Goal: Navigation & Orientation: Understand site structure

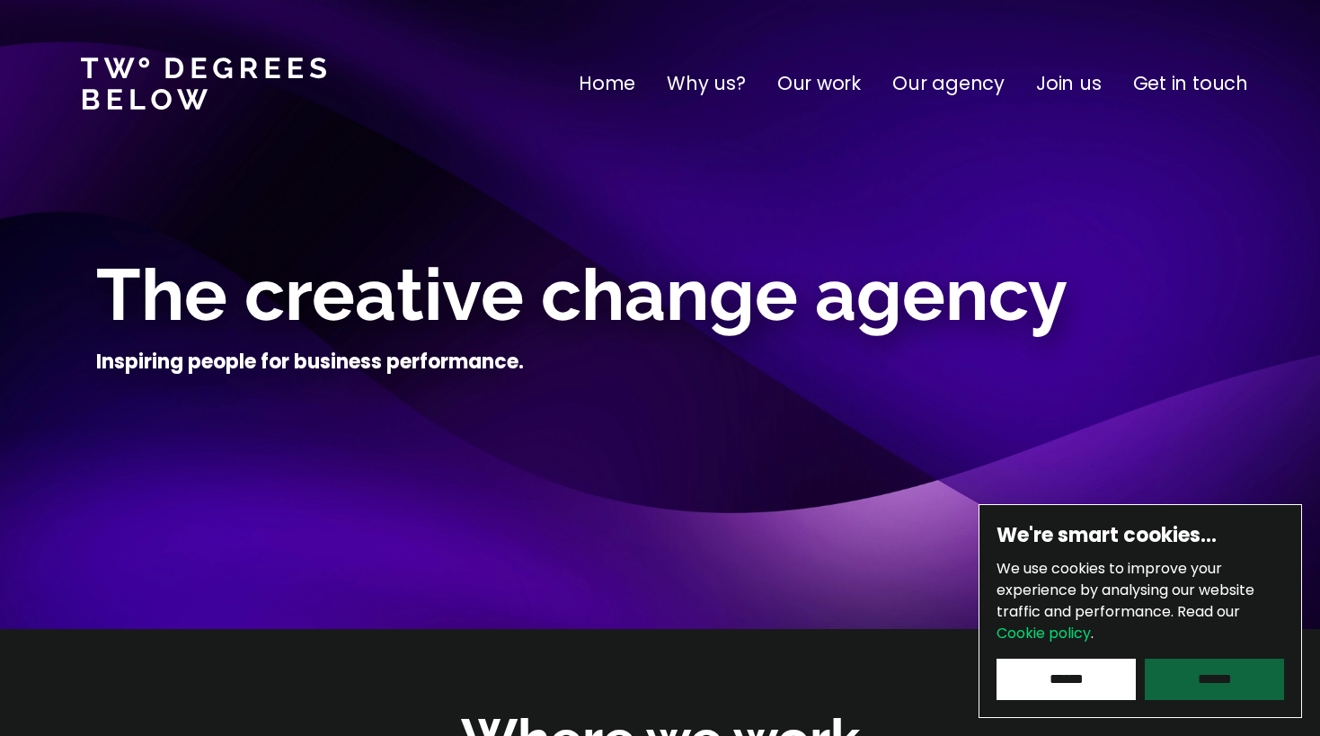
click at [1196, 672] on input "******" at bounding box center [1213, 678] width 139 height 41
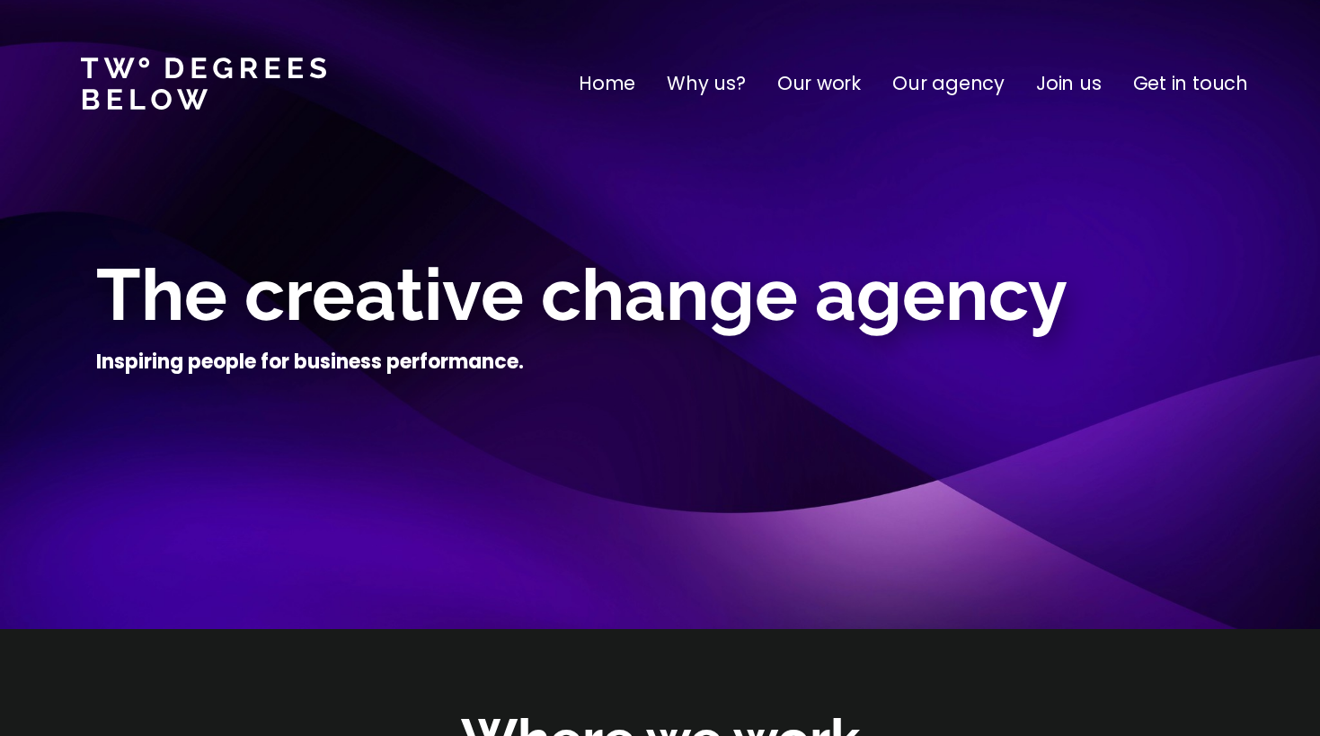
click at [695, 82] on p "Why us?" at bounding box center [706, 83] width 79 height 29
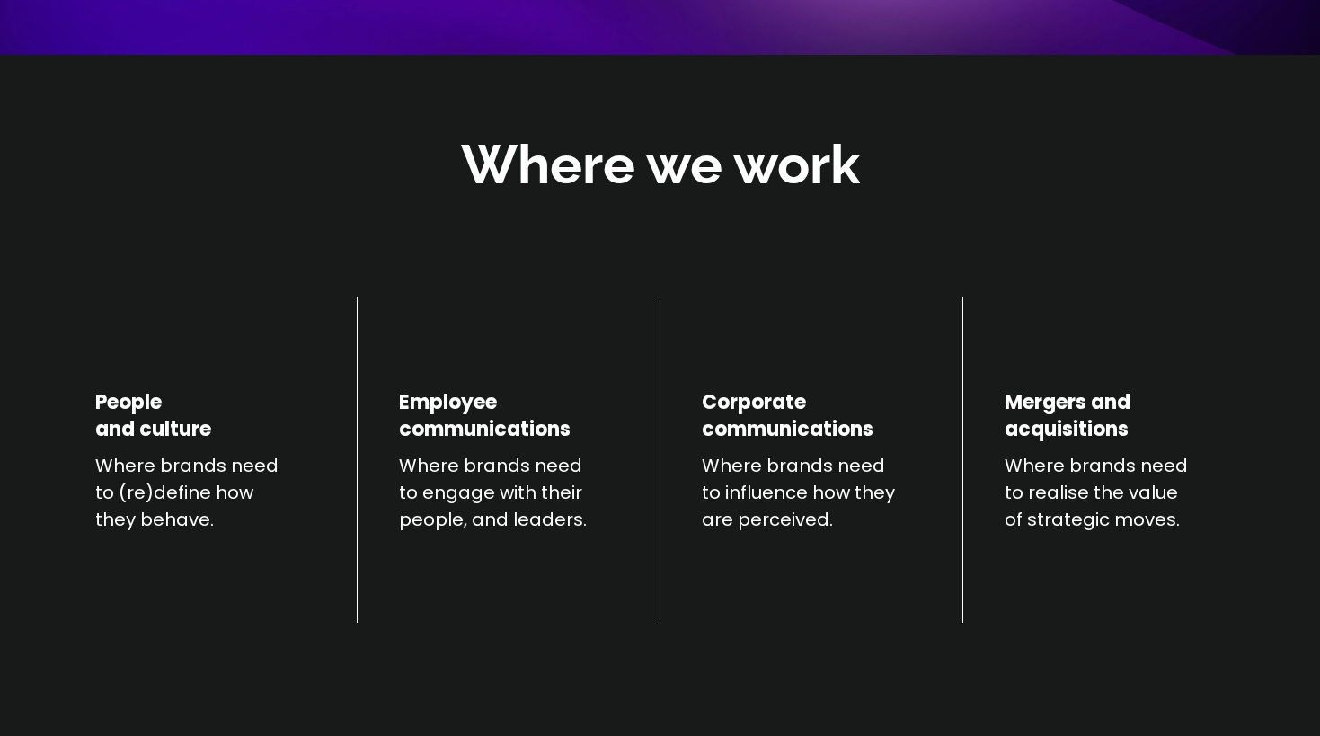
scroll to position [629, 0]
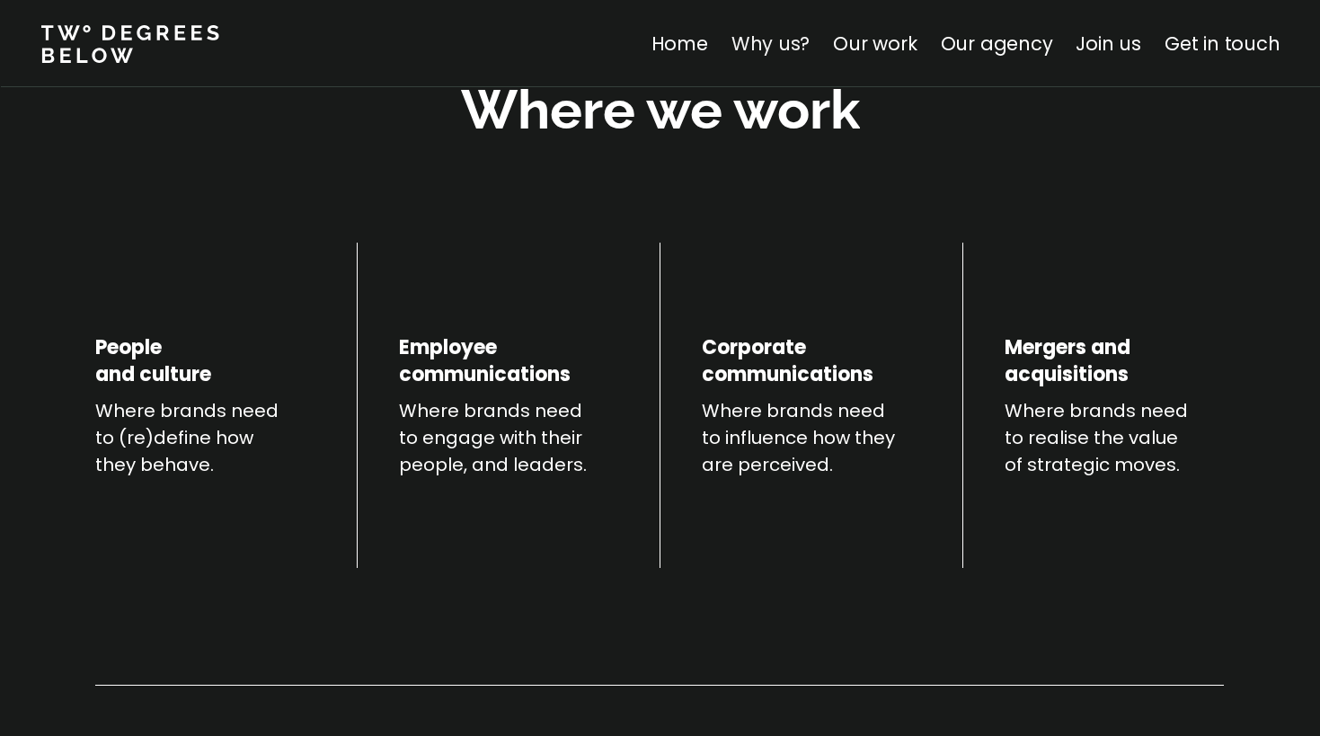
click at [786, 36] on link "Why us?" at bounding box center [769, 44] width 79 height 26
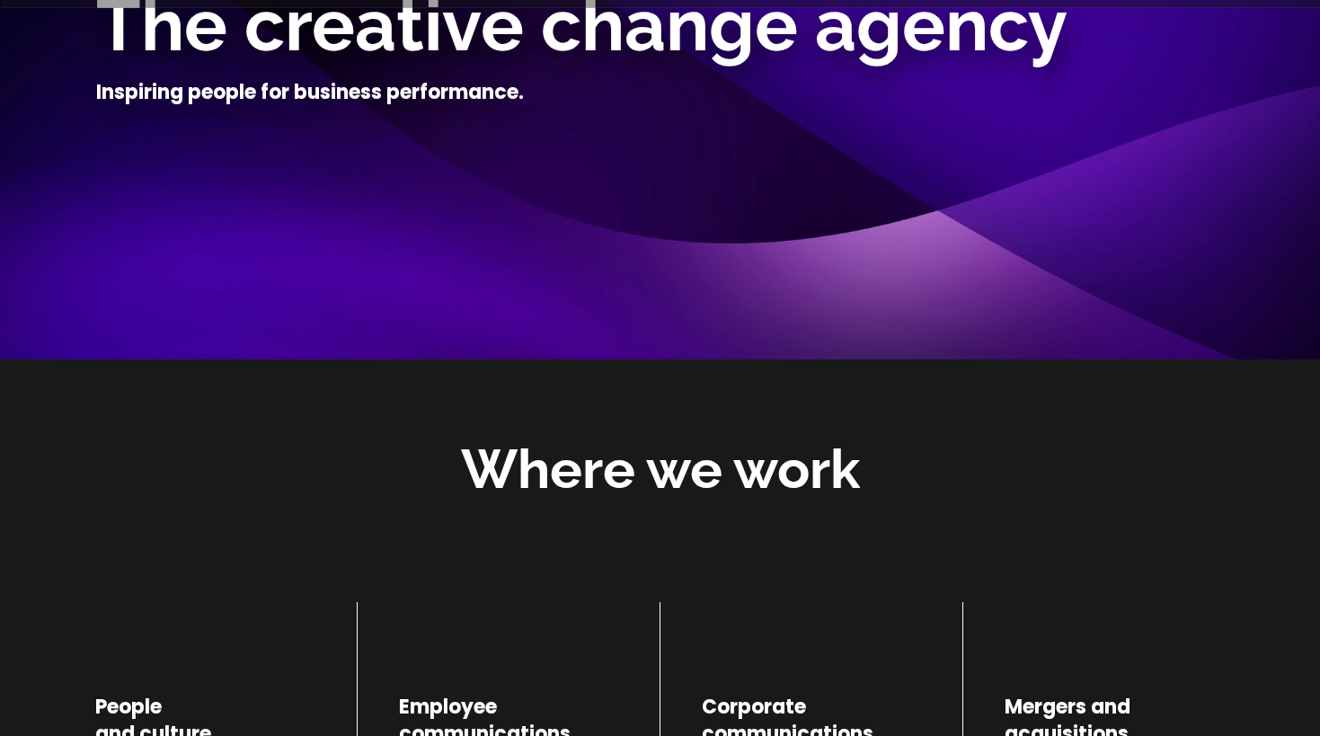
scroll to position [0, 0]
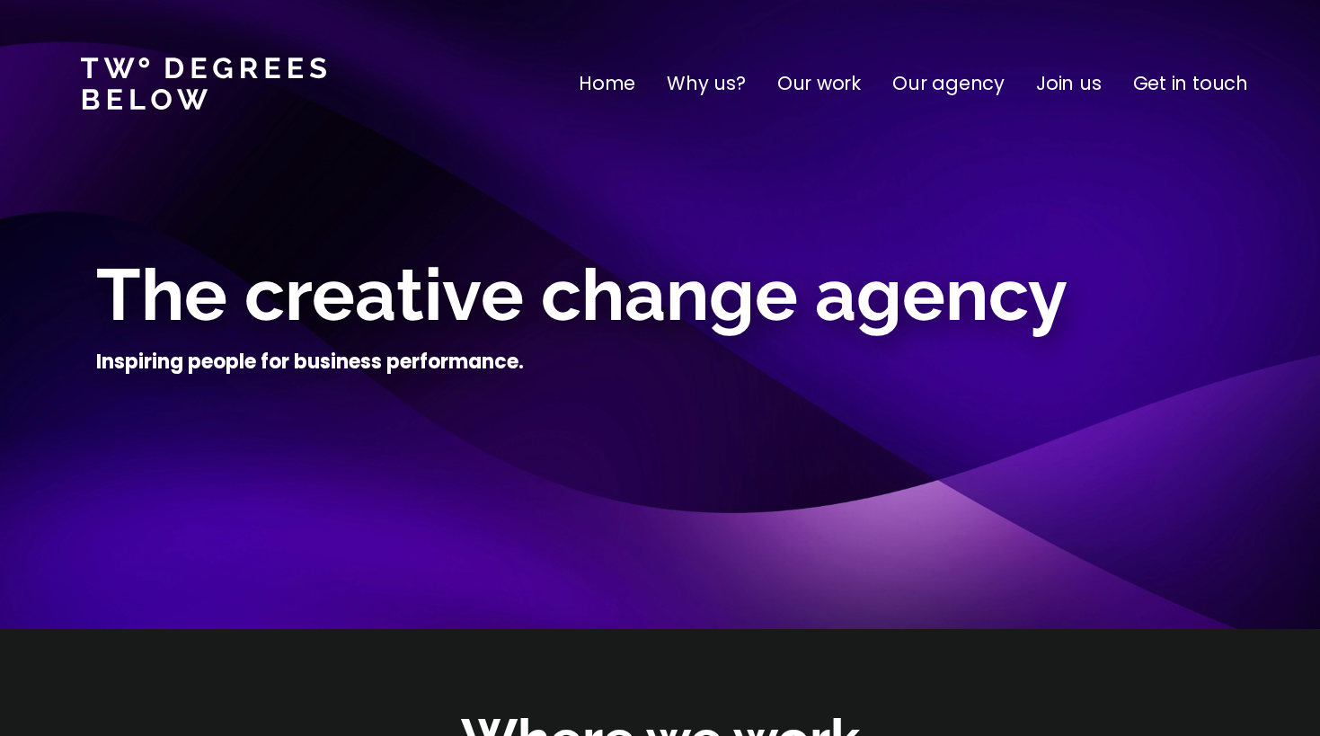
click at [711, 73] on p "Why us?" at bounding box center [706, 83] width 79 height 29
click at [985, 79] on p "Our agency" at bounding box center [948, 83] width 112 height 29
click at [808, 81] on p "Our work" at bounding box center [819, 83] width 84 height 29
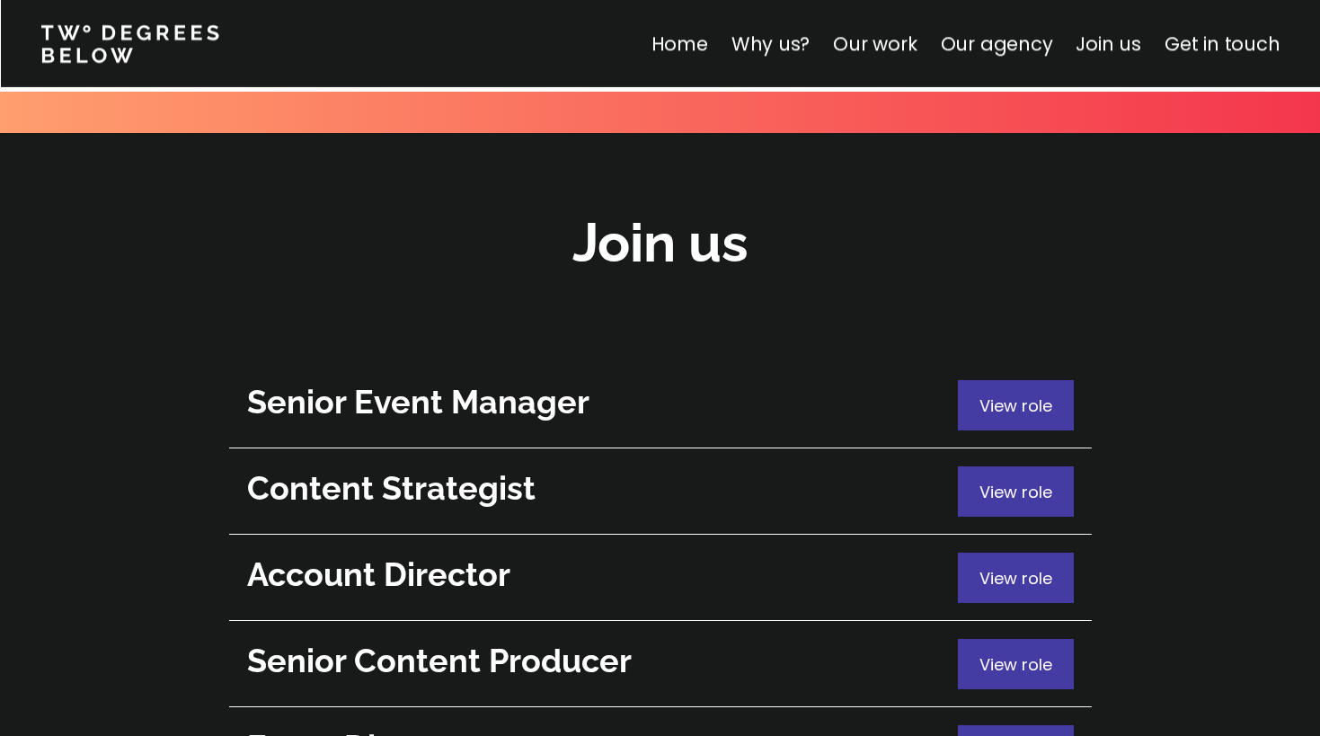
scroll to position [6526, 0]
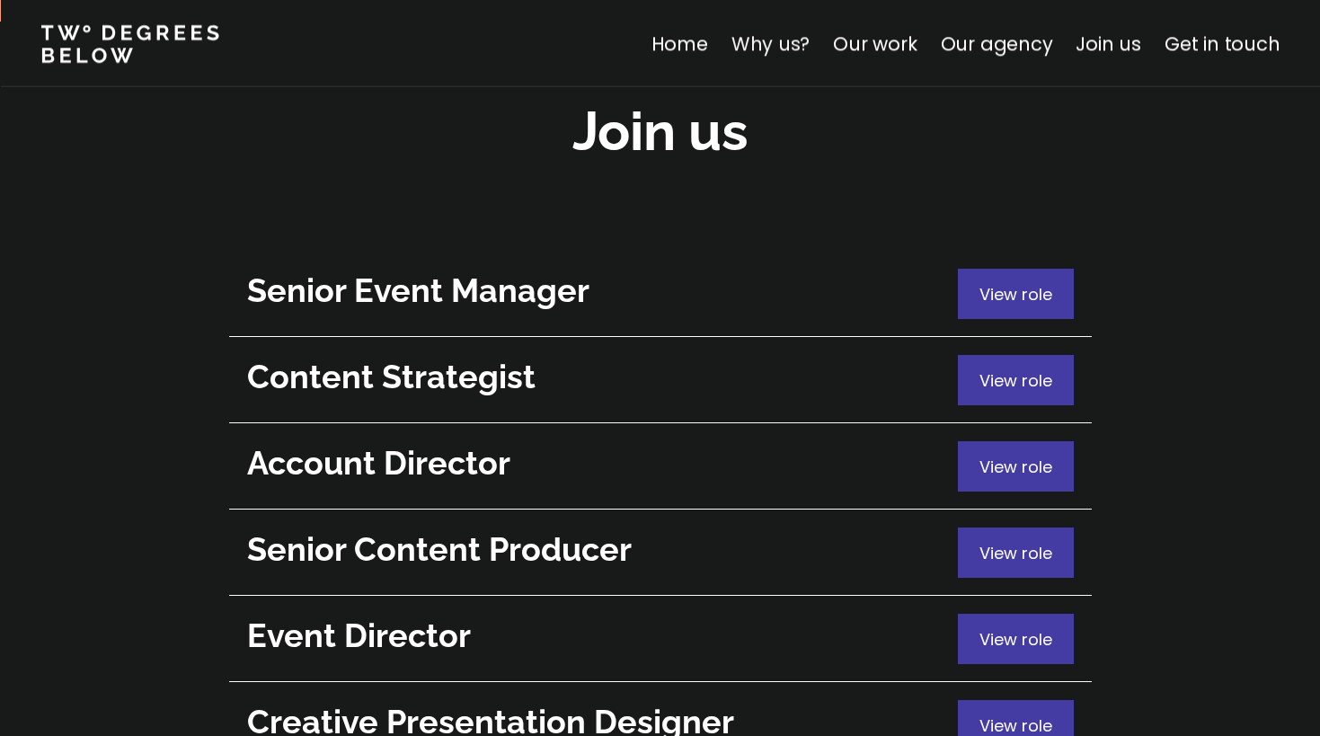
click at [764, 47] on link "Why us?" at bounding box center [769, 44] width 79 height 26
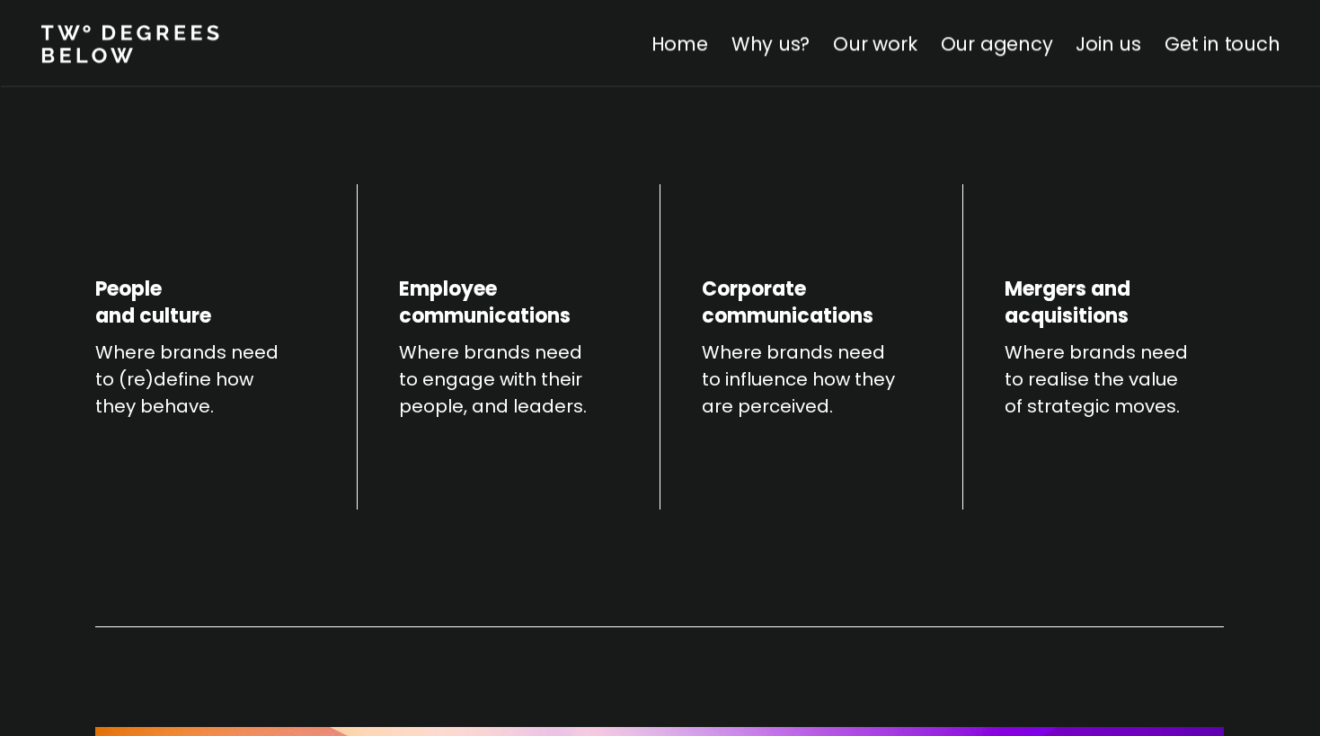
scroll to position [629, 0]
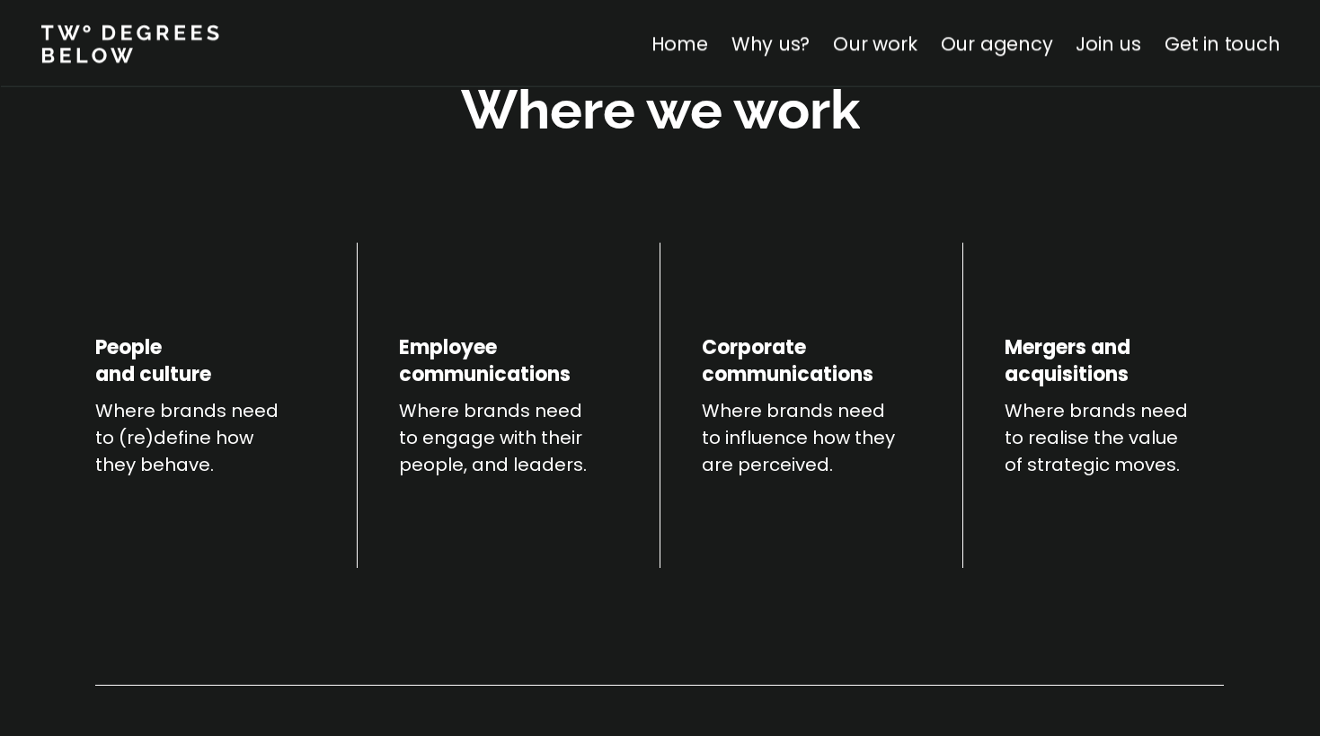
click at [118, 372] on h4 "People and culture" at bounding box center [153, 361] width 116 height 54
click at [149, 470] on p "Where brands need to (re)define how they behave." at bounding box center [204, 437] width 219 height 81
click at [147, 343] on h4 "People and culture" at bounding box center [153, 361] width 116 height 54
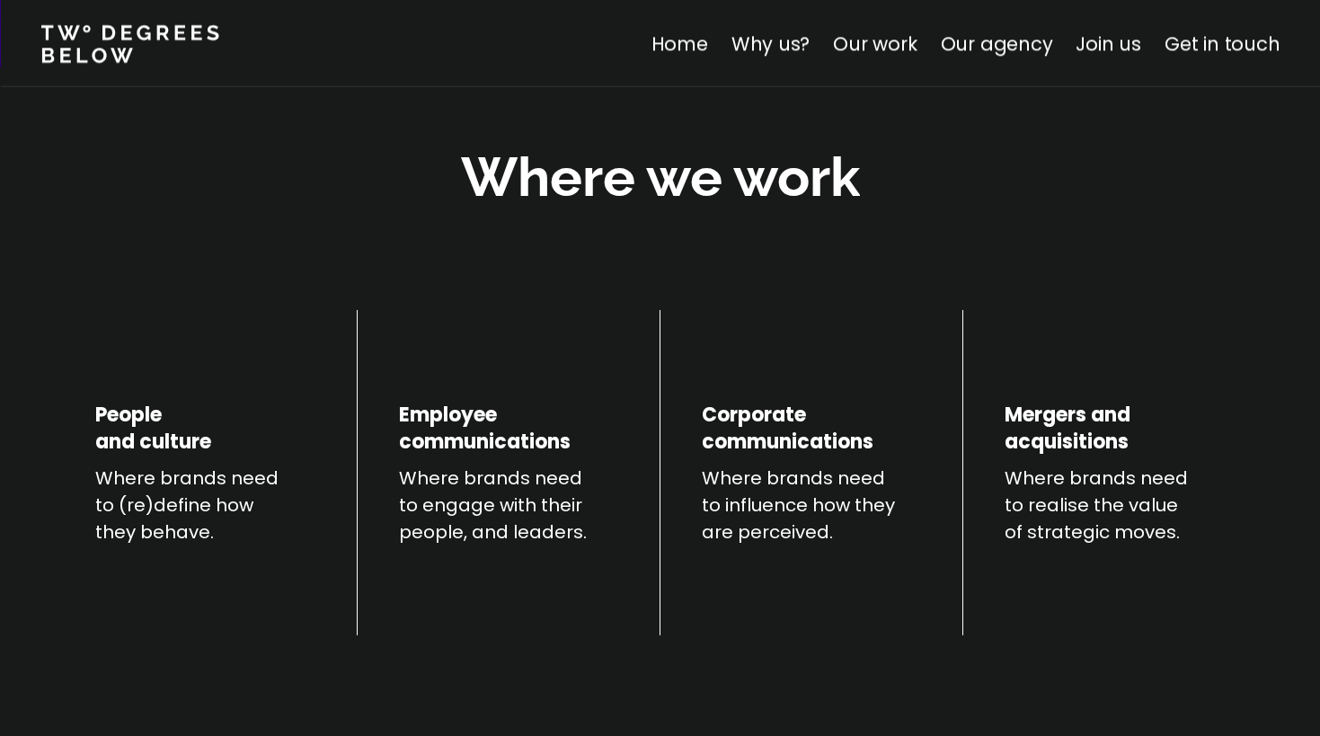
scroll to position [393, 0]
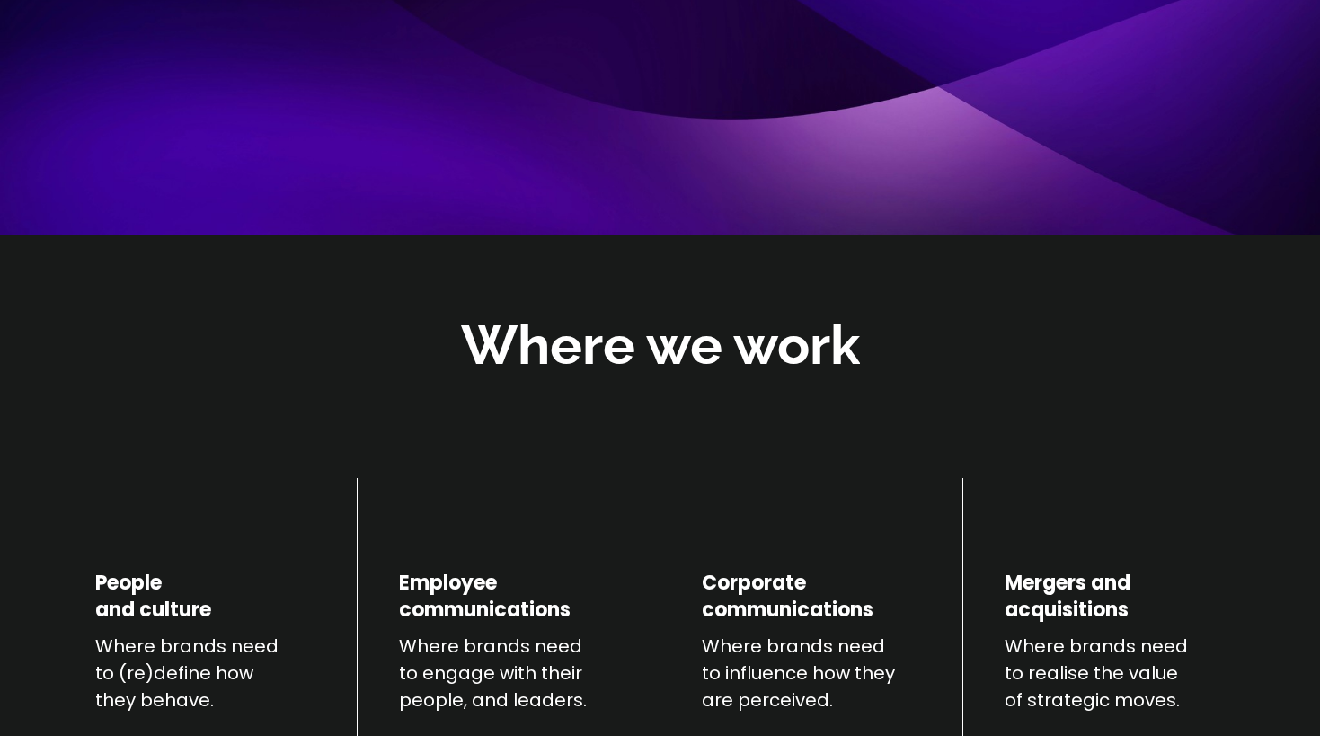
click at [154, 591] on h4 "People and culture" at bounding box center [153, 597] width 116 height 54
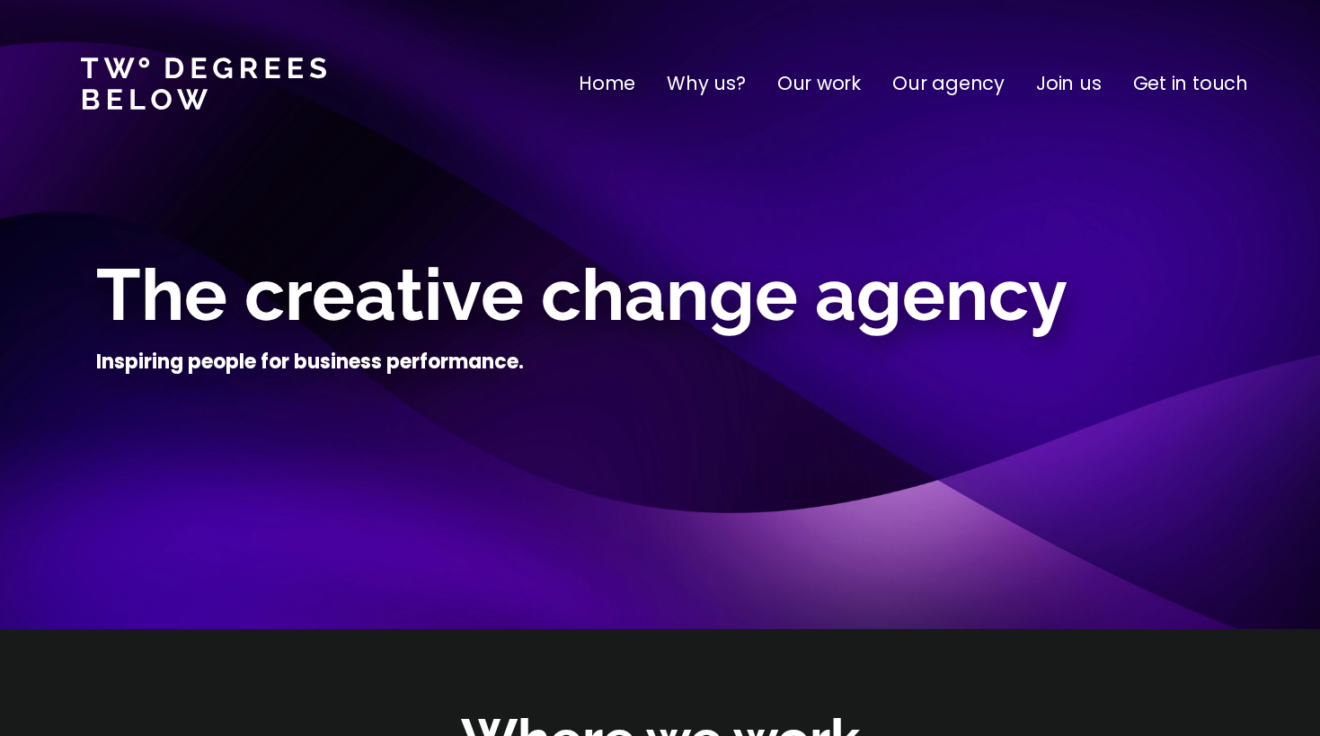
click at [635, 84] on p "Home" at bounding box center [607, 83] width 57 height 29
click at [623, 83] on p "Home" at bounding box center [607, 83] width 57 height 29
click at [725, 81] on p "Why us?" at bounding box center [706, 83] width 79 height 29
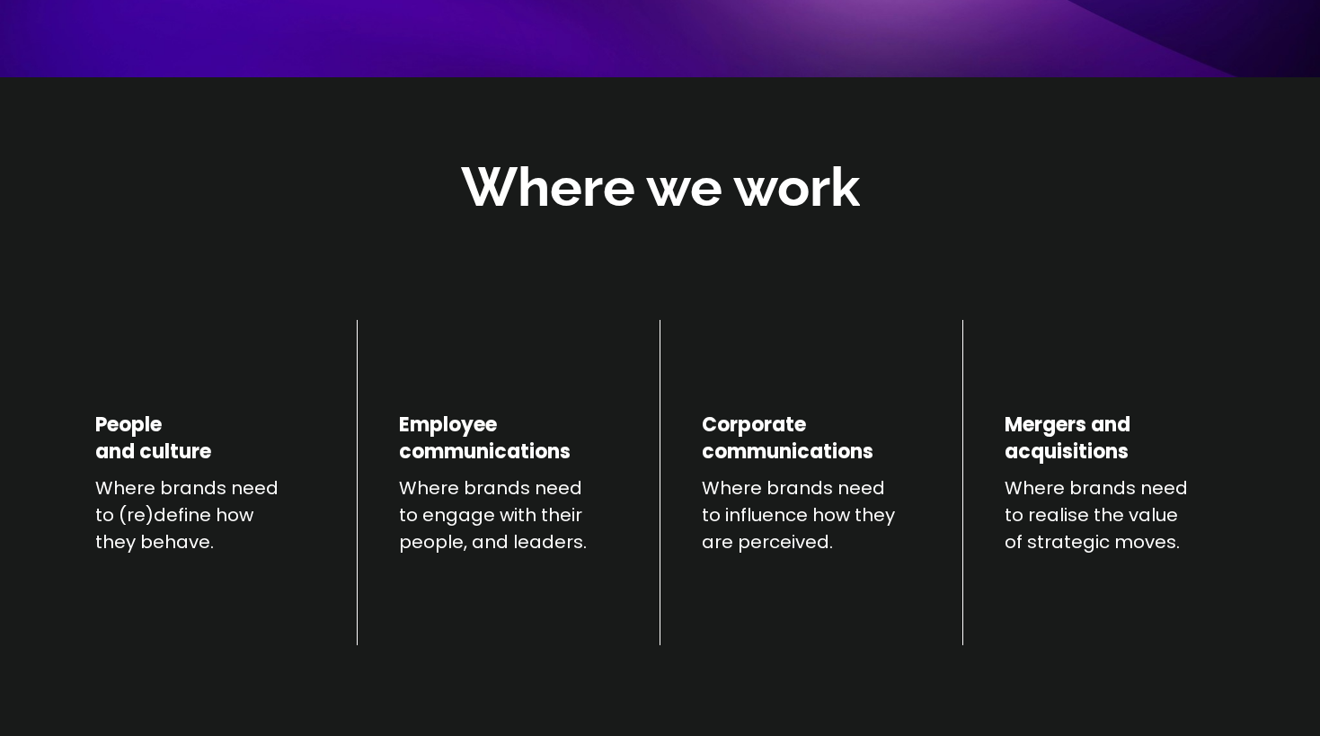
scroll to position [629, 0]
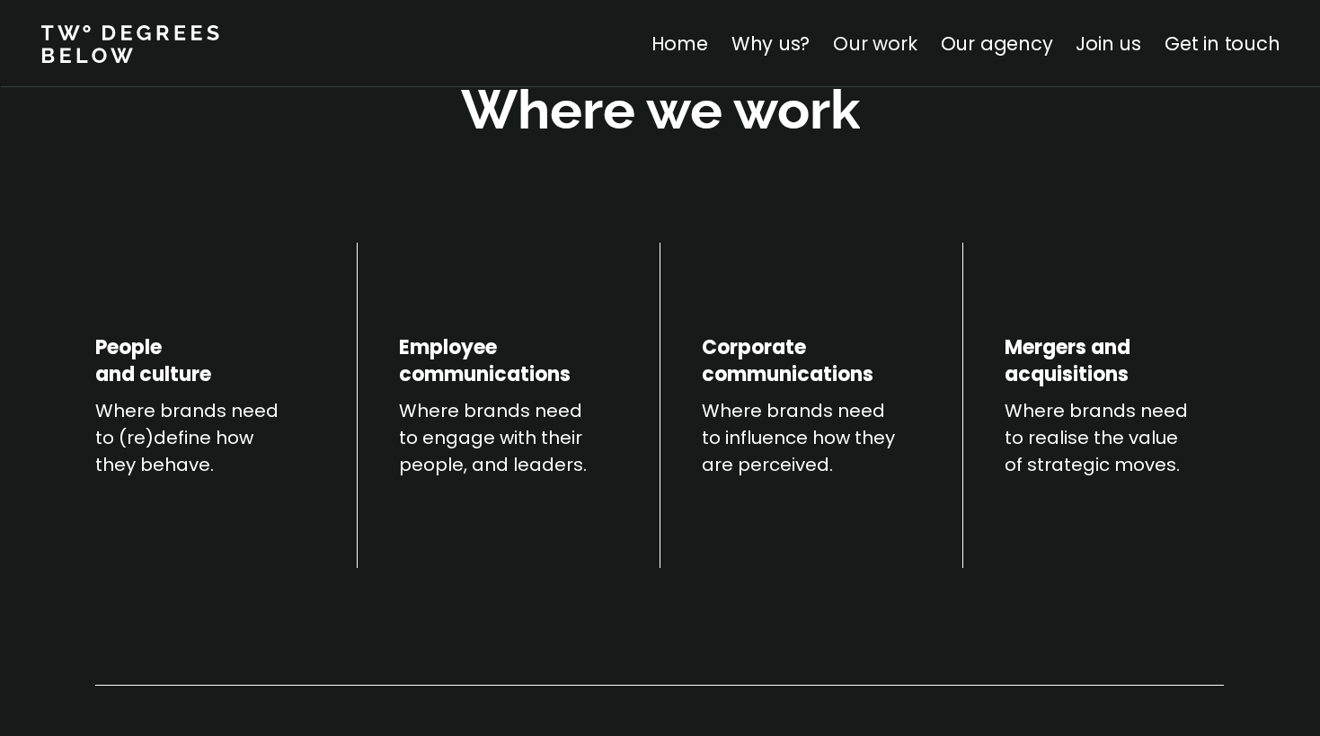
click at [888, 40] on link "Our work" at bounding box center [875, 44] width 84 height 26
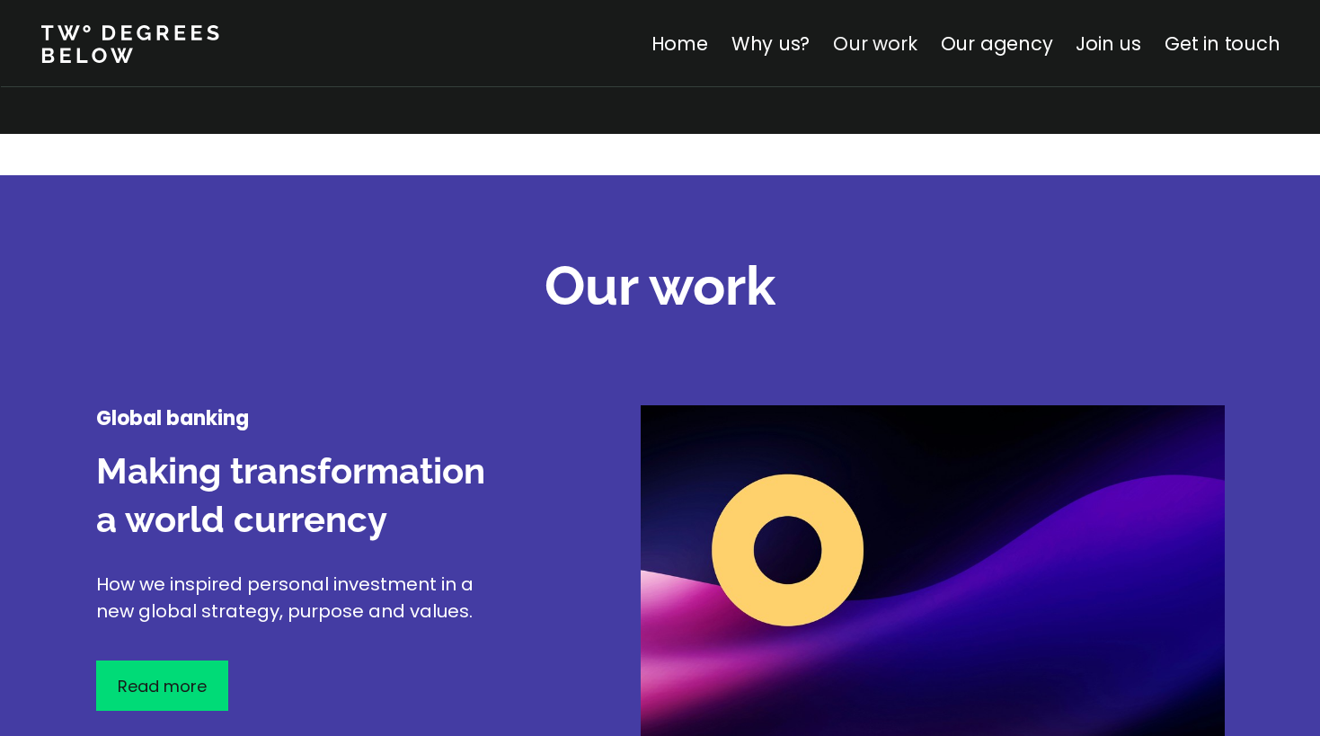
scroll to position [2105, 0]
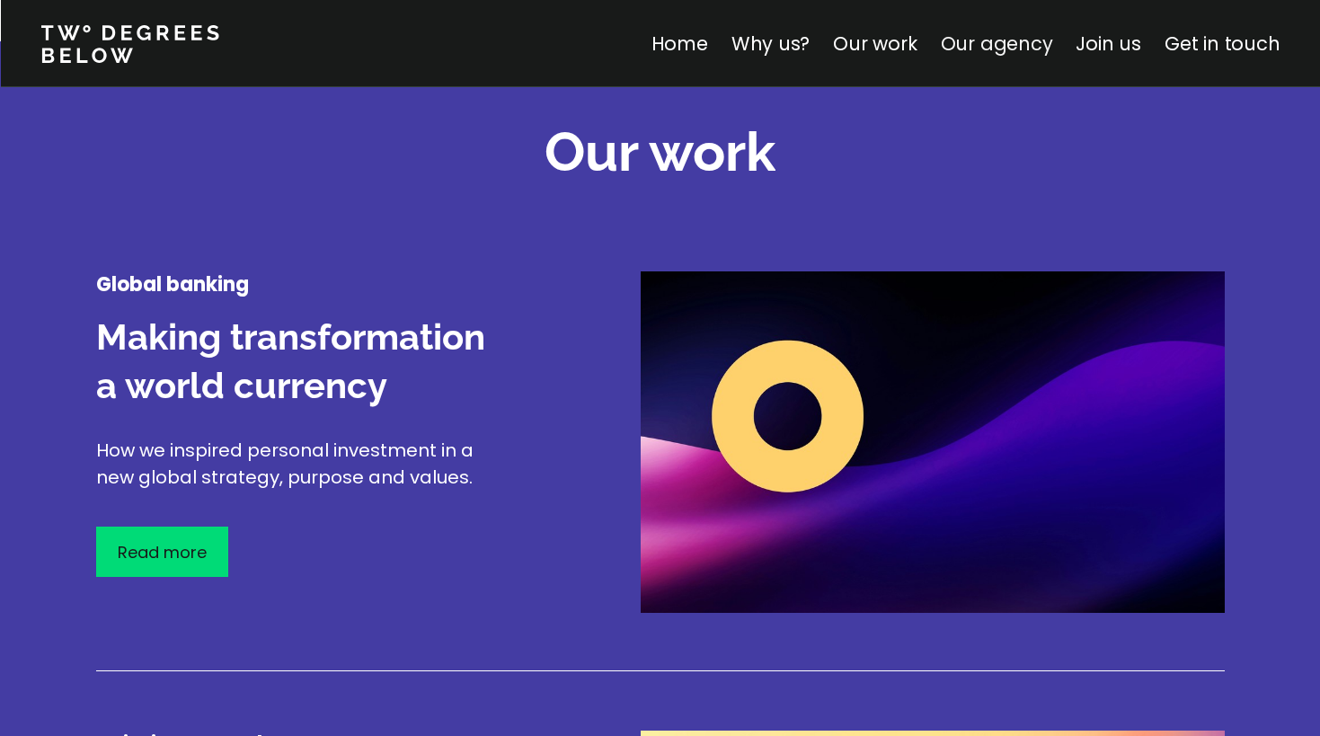
click at [969, 44] on link "Our agency" at bounding box center [996, 44] width 112 height 26
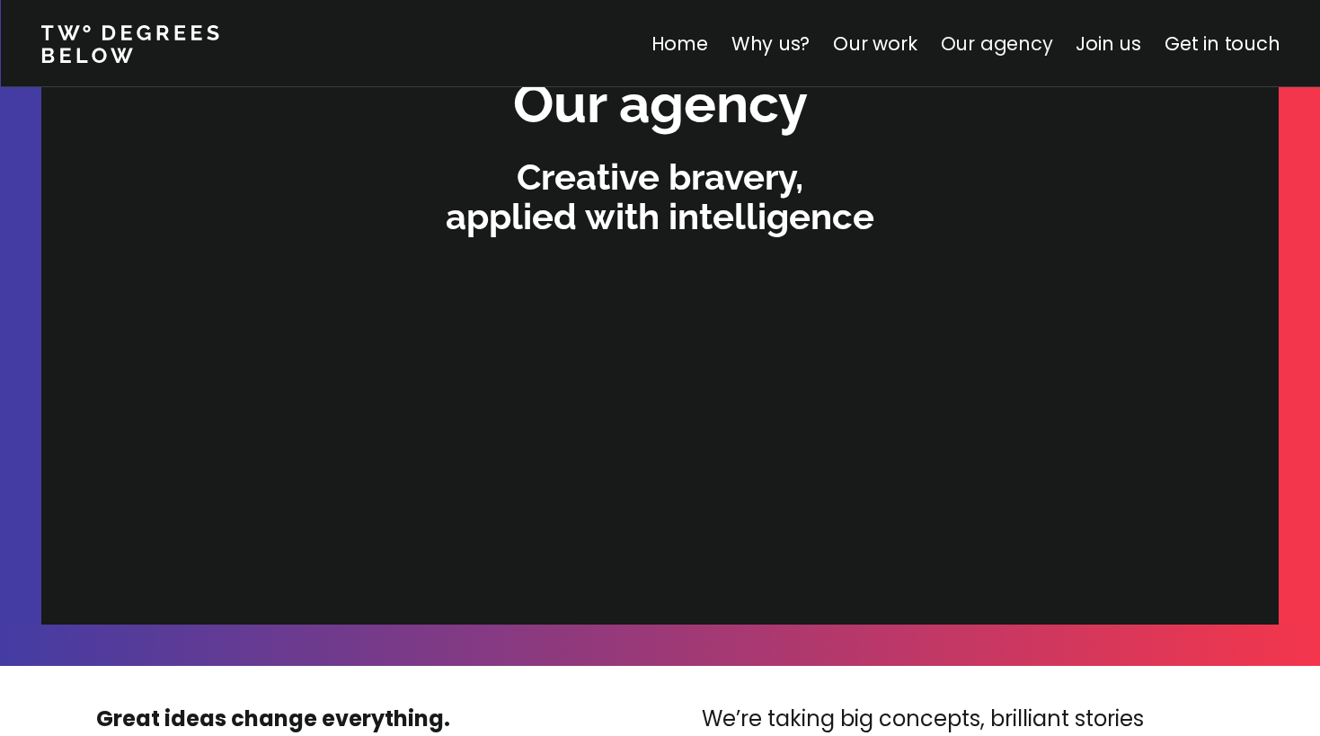
scroll to position [3816, 0]
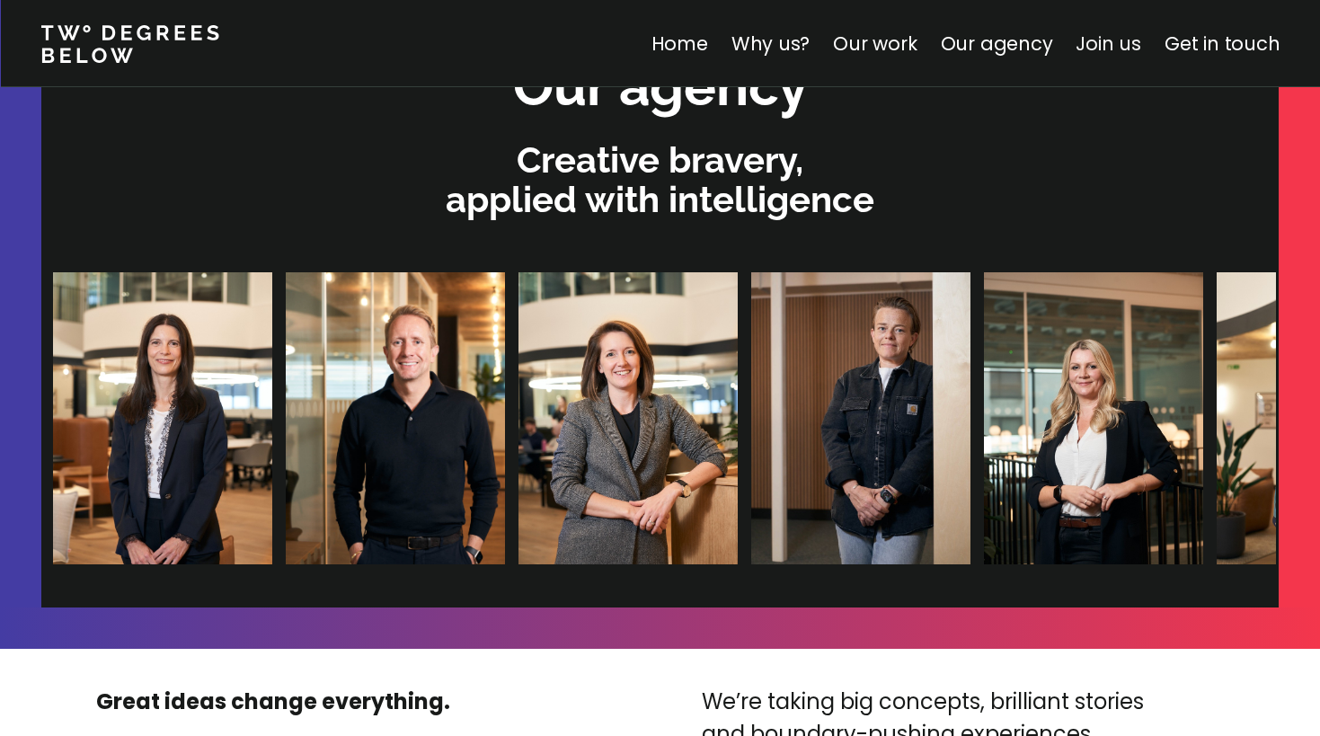
click at [1109, 49] on link "Join us" at bounding box center [1108, 44] width 66 height 26
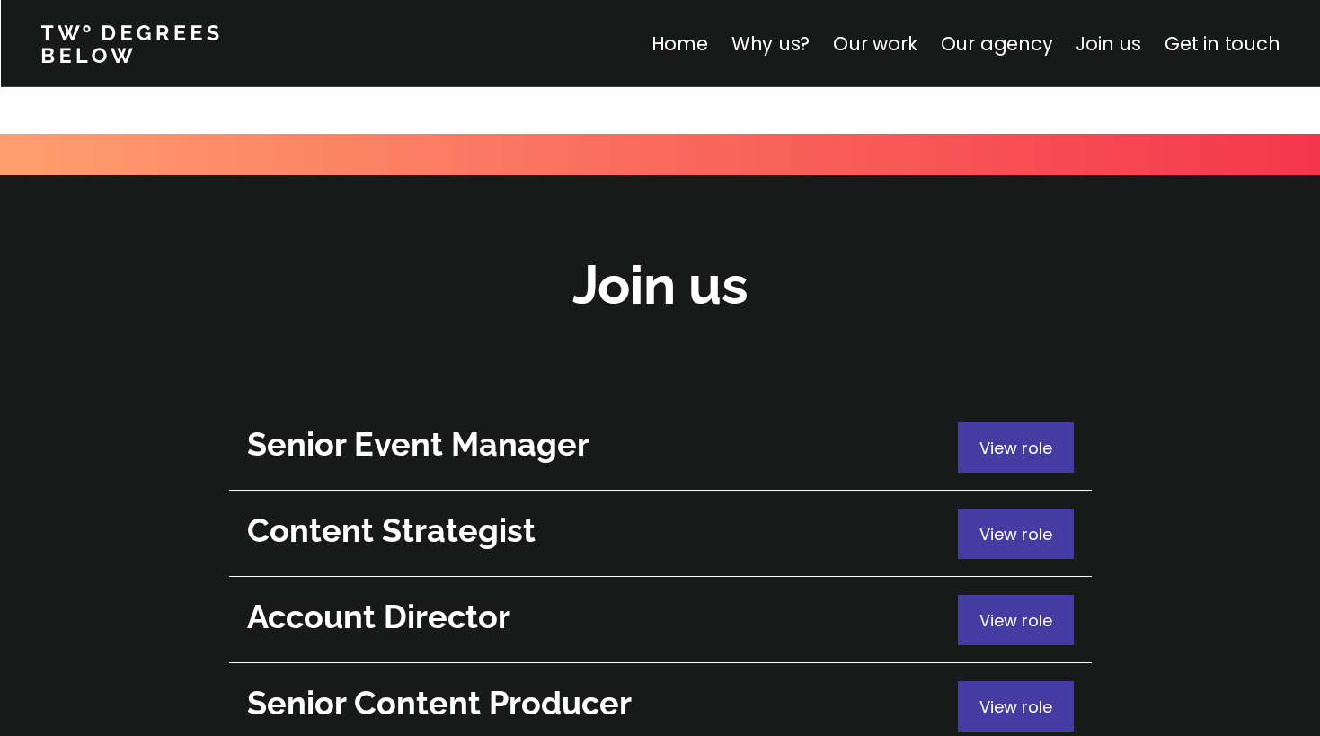
scroll to position [6375, 0]
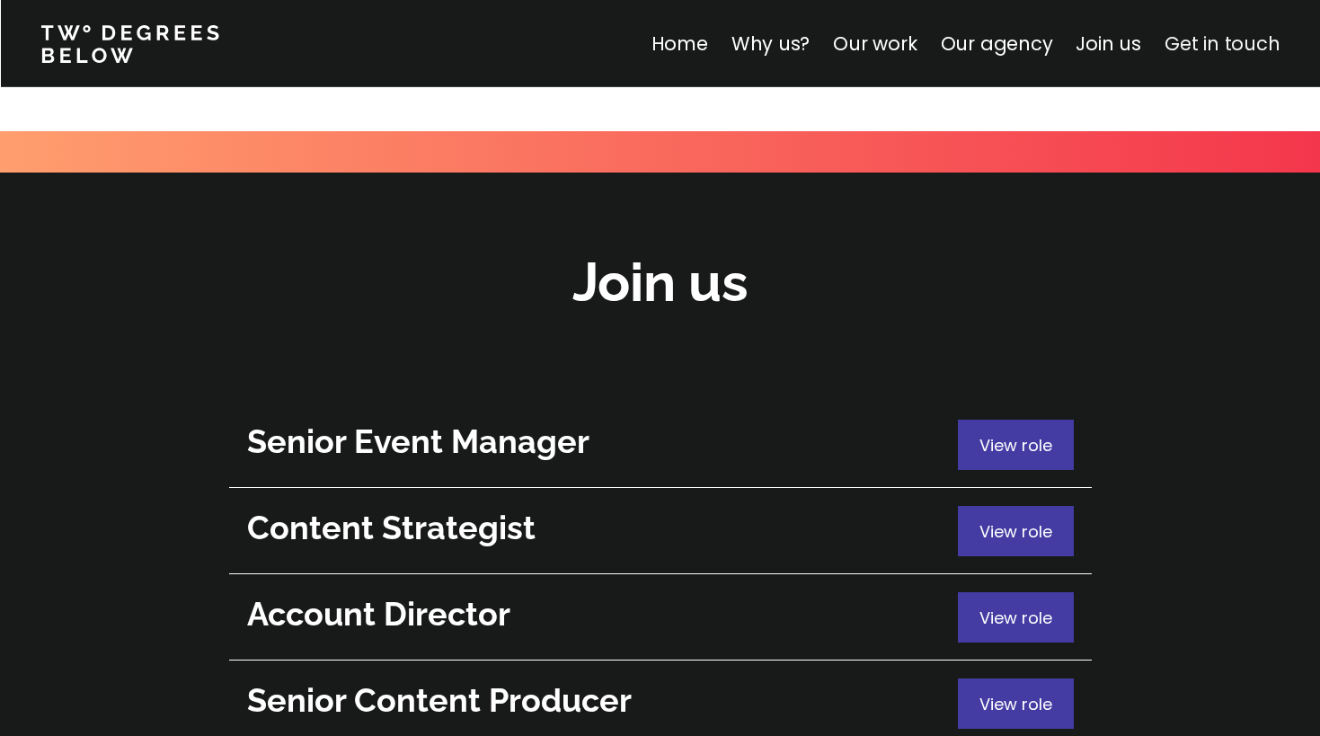
click at [1208, 47] on link "Get in touch" at bounding box center [1221, 44] width 115 height 26
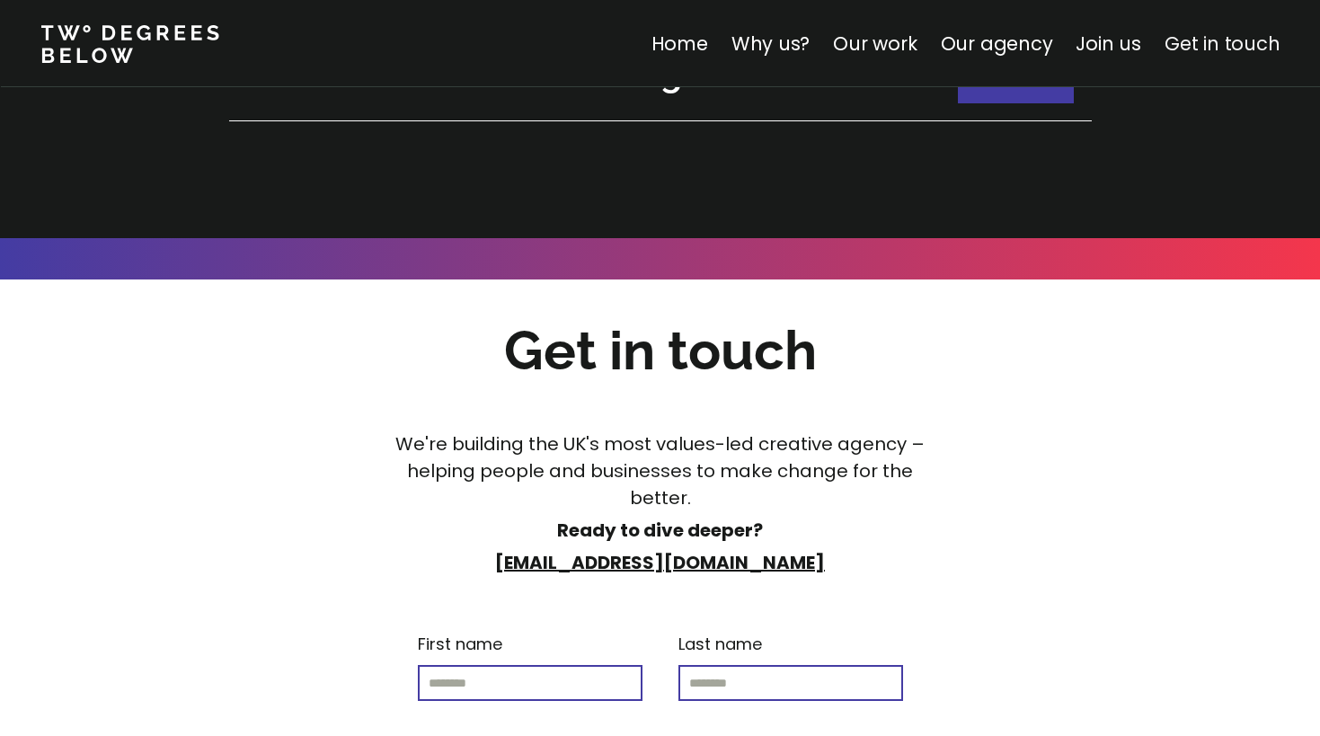
scroll to position [7239, 0]
